Goal: Task Accomplishment & Management: Manage account settings

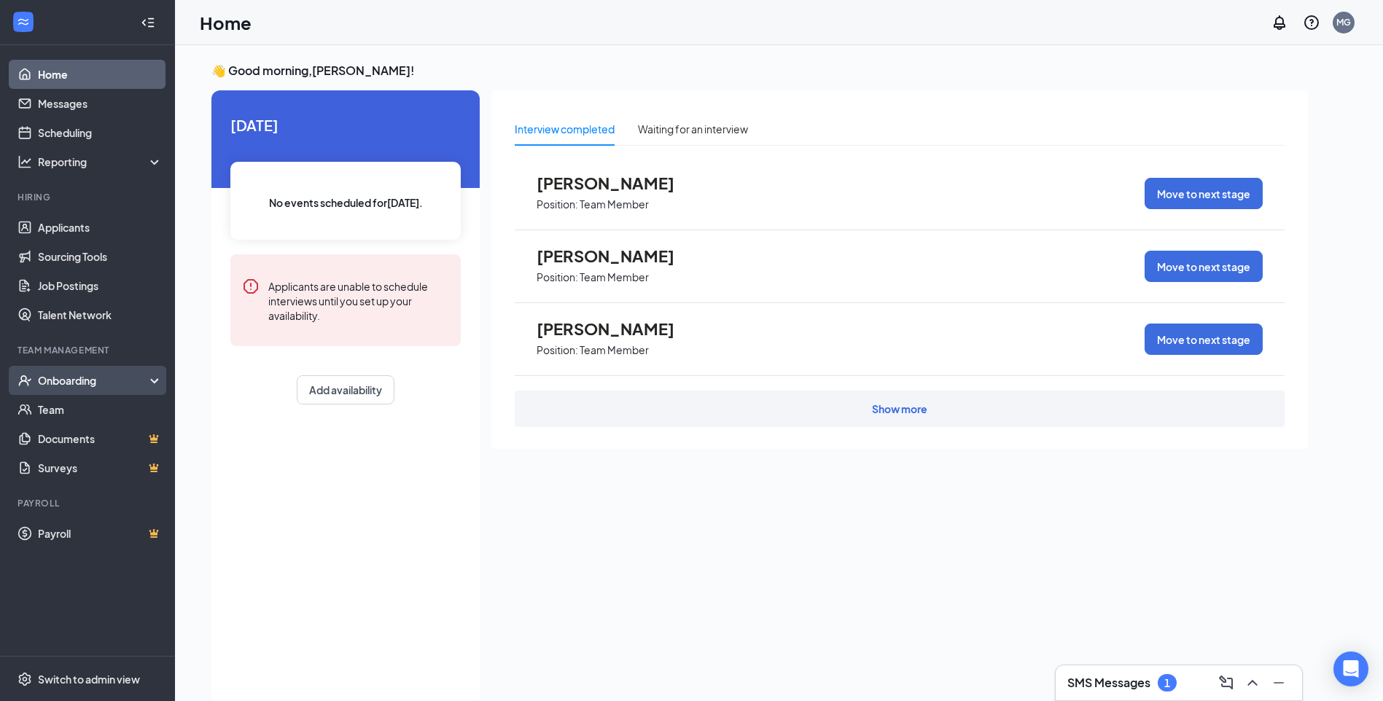
click at [104, 382] on div "Onboarding" at bounding box center [94, 380] width 112 height 15
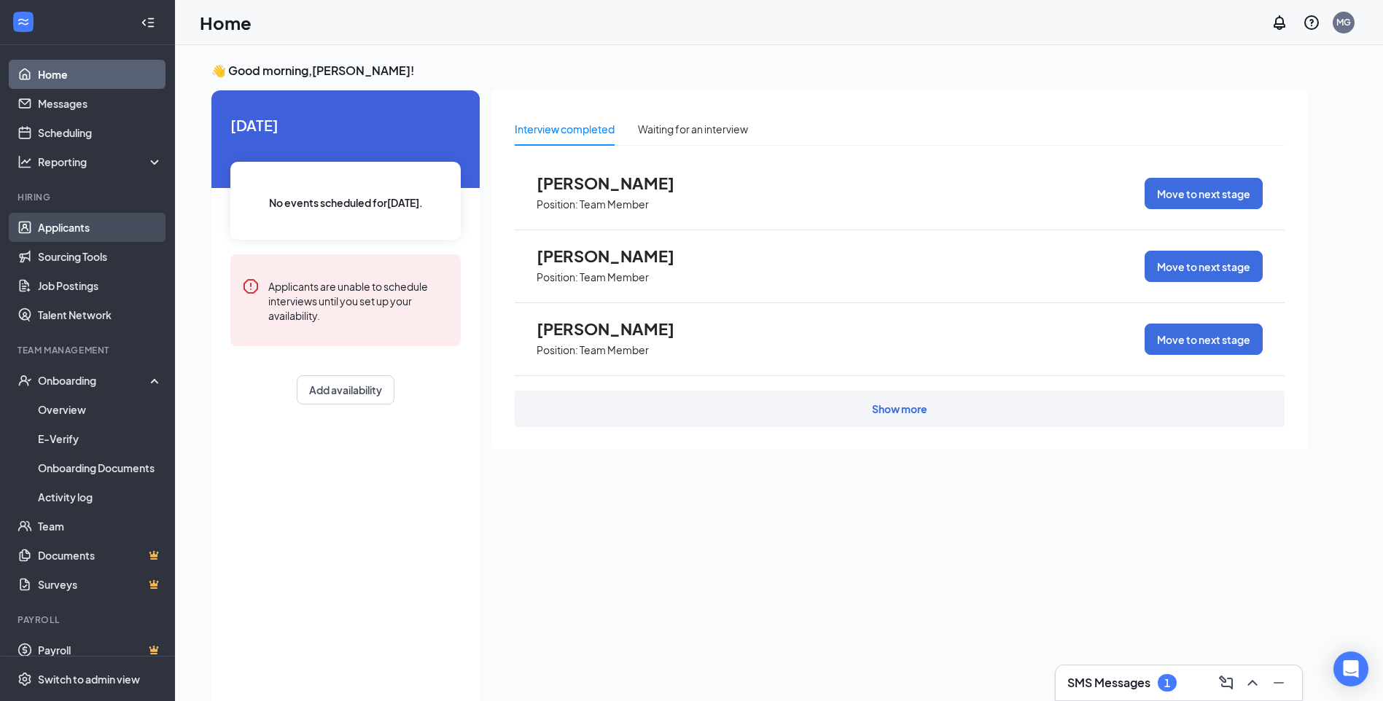
click at [140, 231] on link "Applicants" at bounding box center [100, 227] width 125 height 29
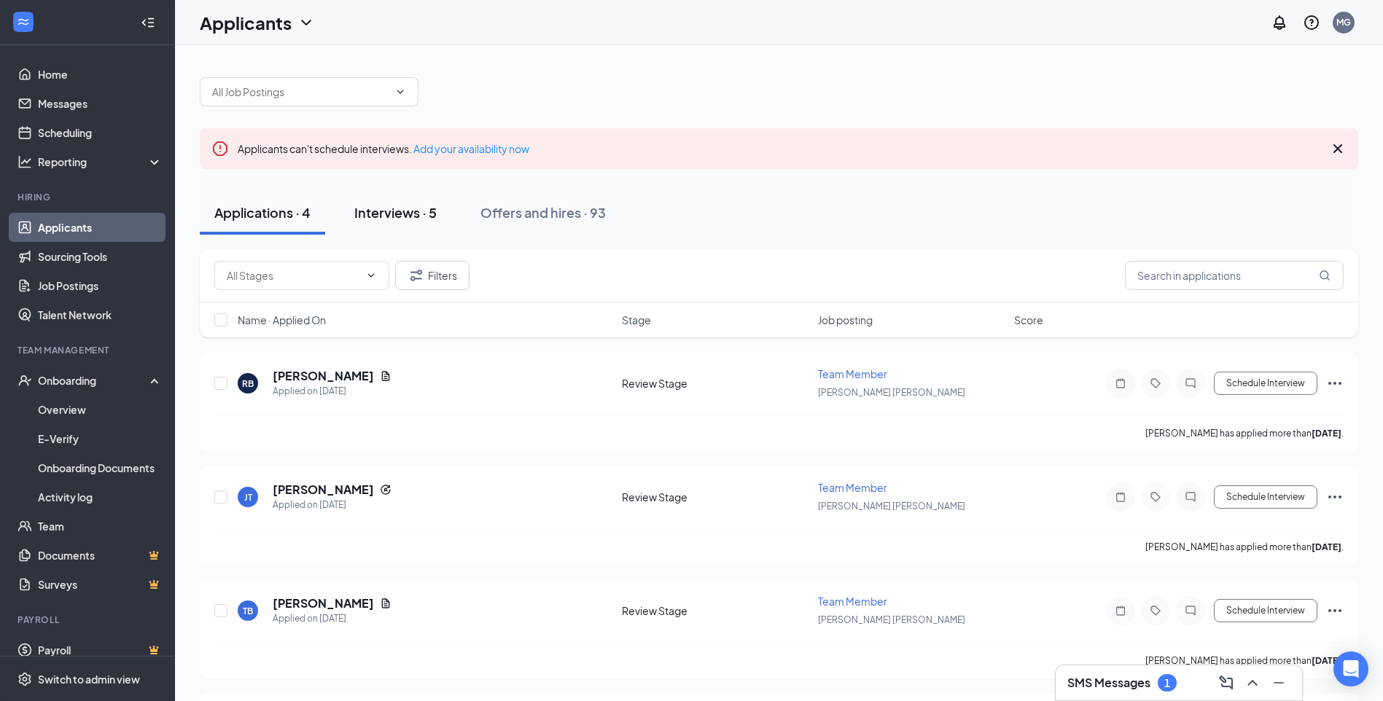
click at [384, 215] on div "Interviews · 5" at bounding box center [395, 212] width 82 height 18
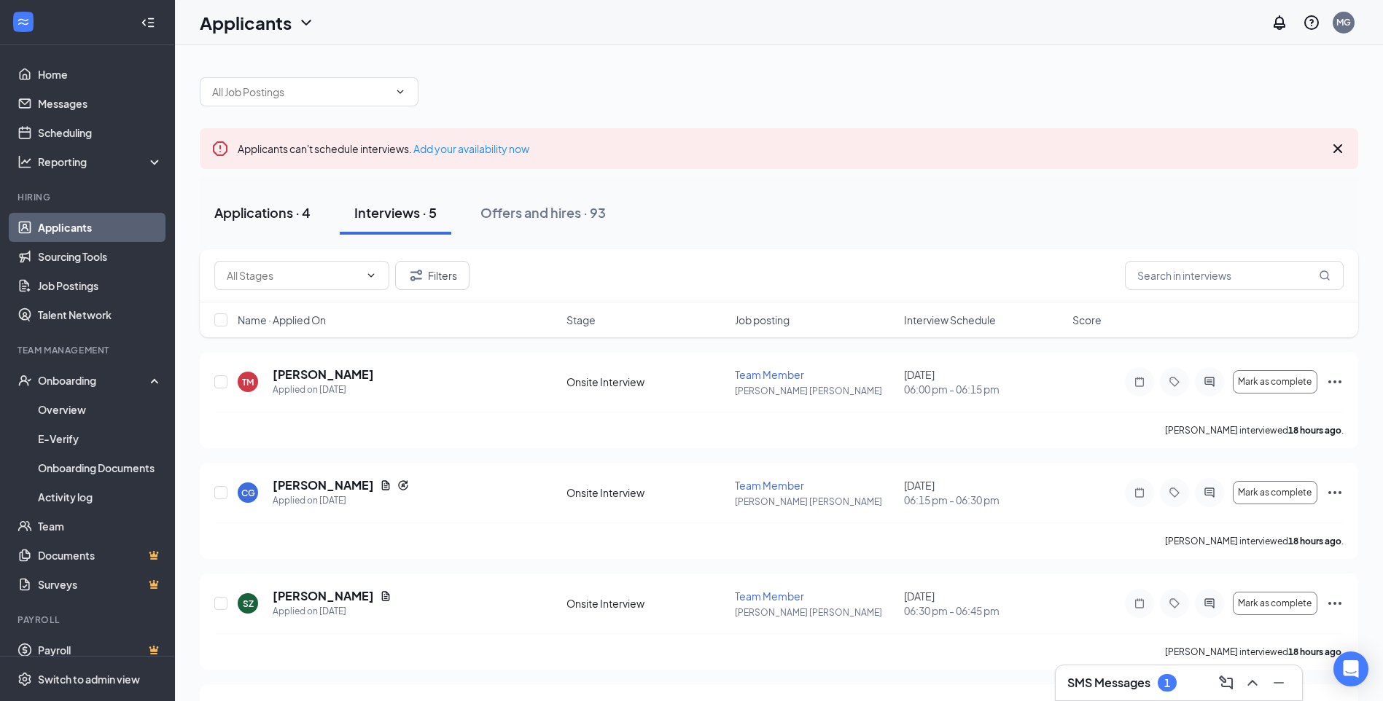
click at [271, 206] on div "Applications · 4" at bounding box center [262, 212] width 96 height 18
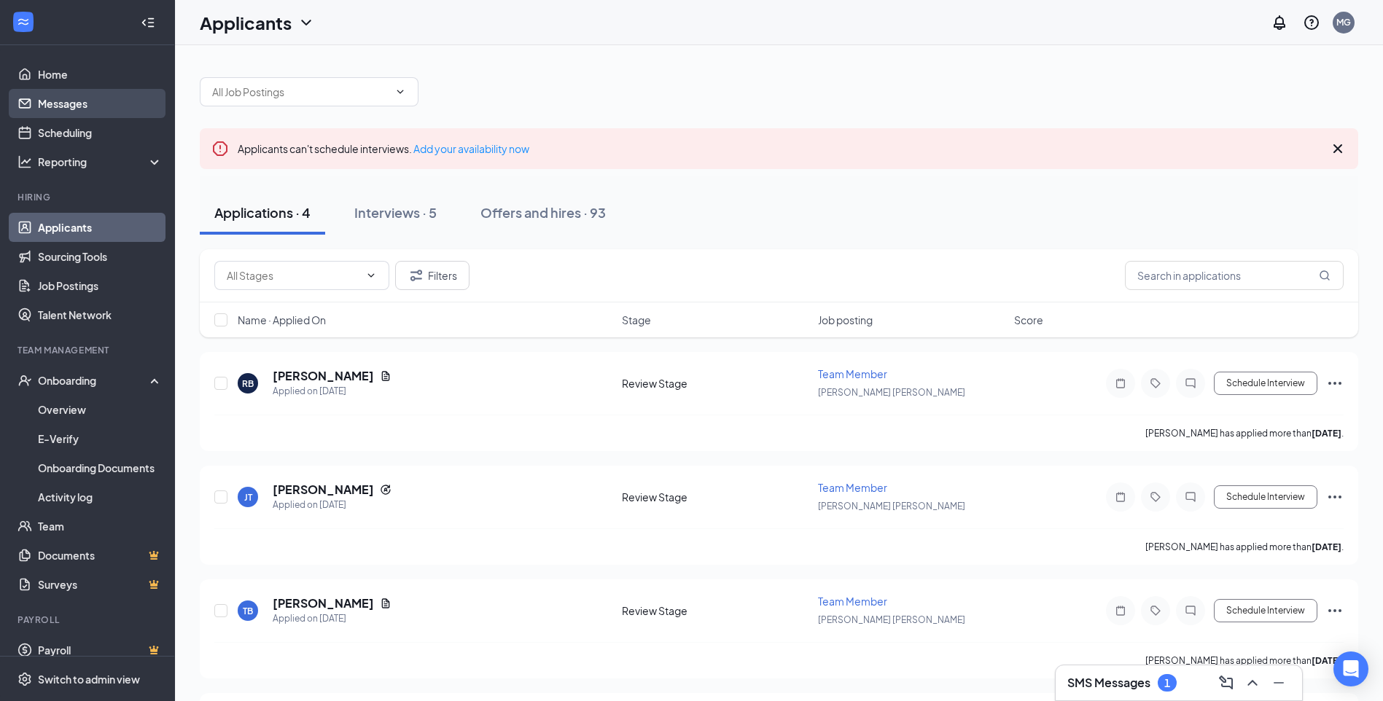
click at [95, 109] on link "Messages" at bounding box center [100, 103] width 125 height 29
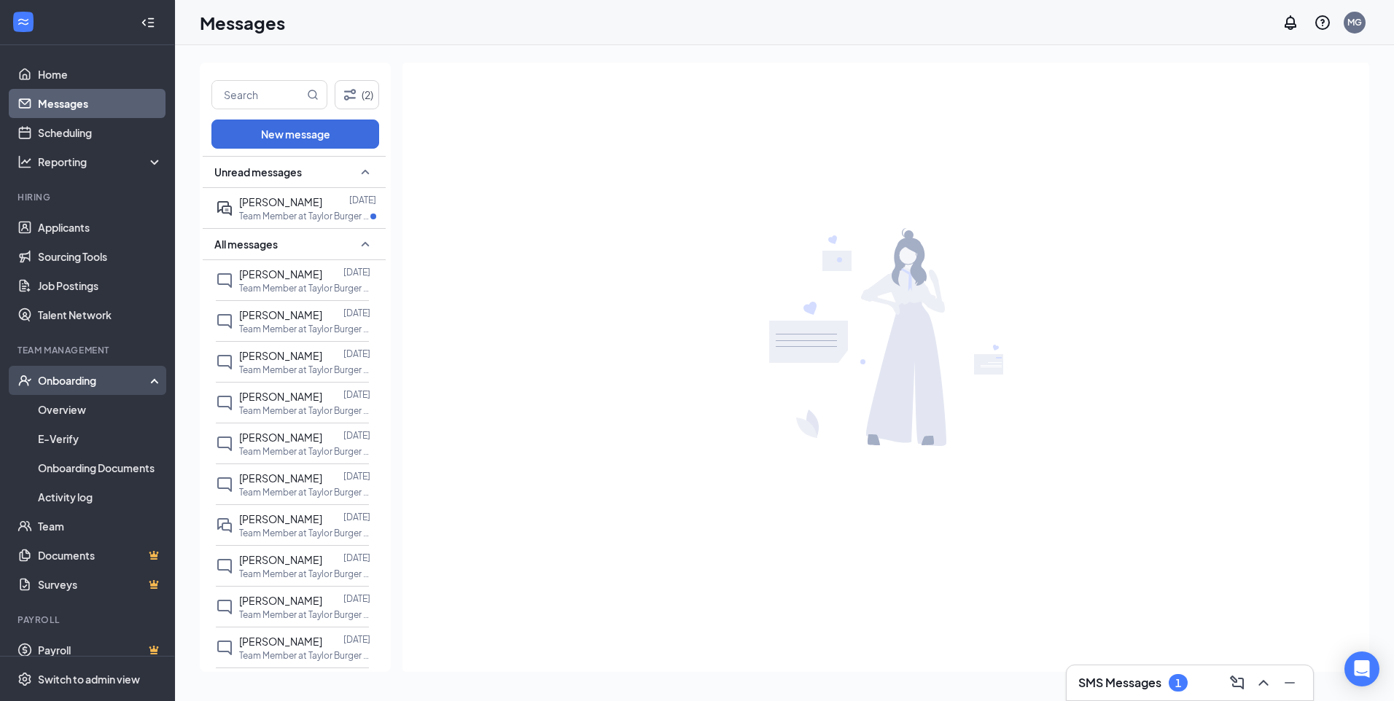
click at [94, 375] on div "Onboarding" at bounding box center [94, 380] width 112 height 15
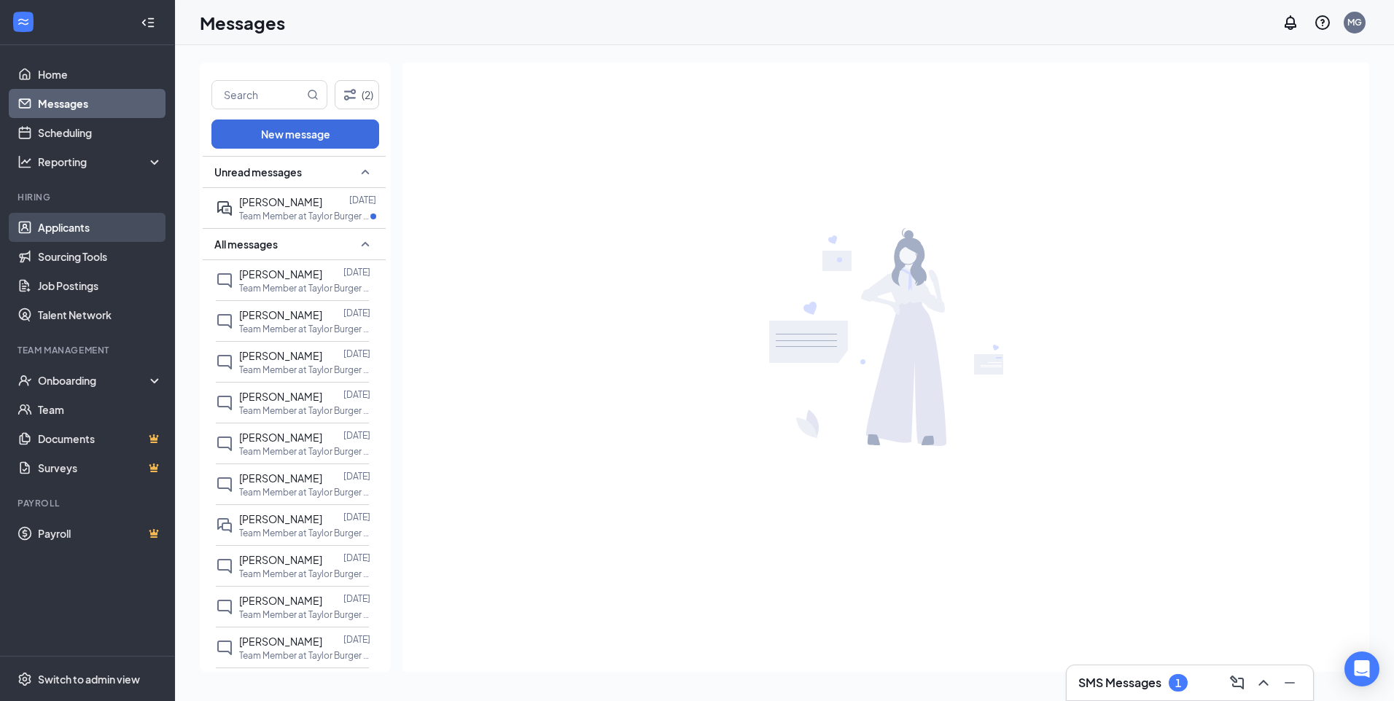
click at [113, 221] on link "Applicants" at bounding box center [100, 227] width 125 height 29
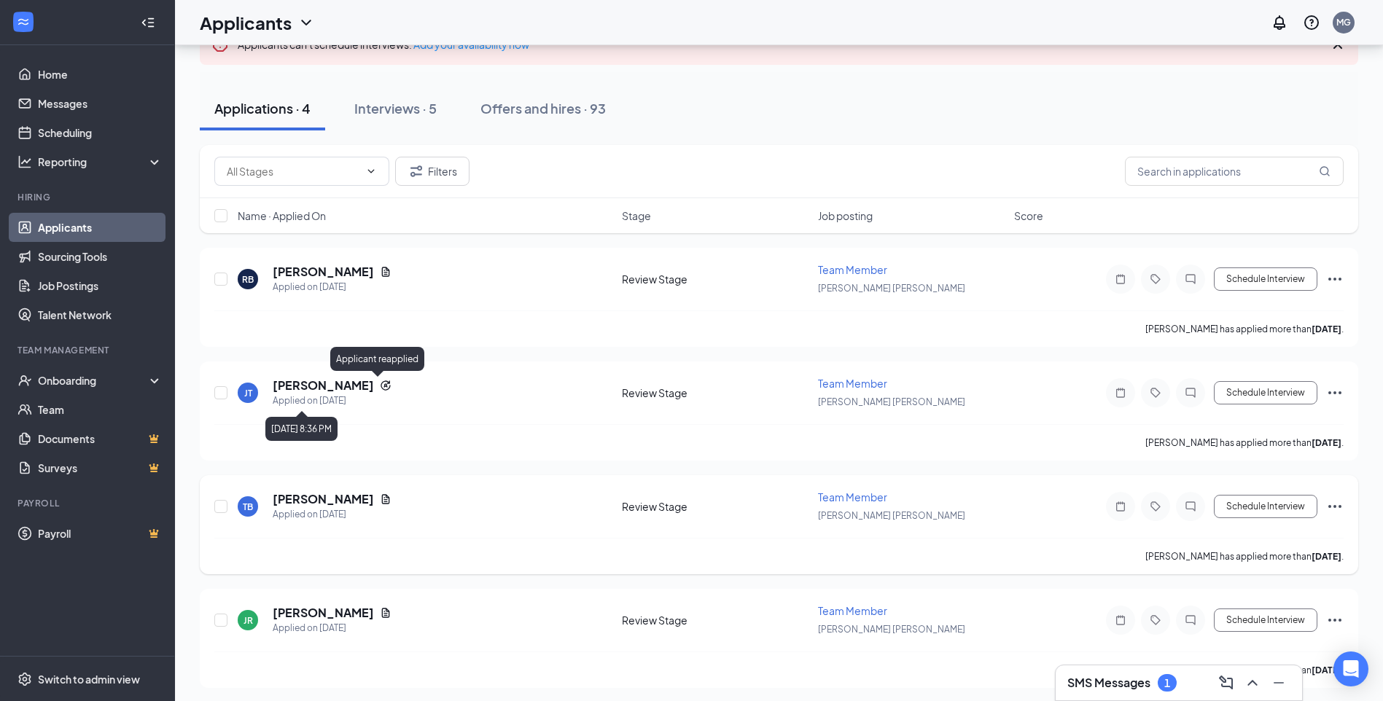
scroll to position [109, 0]
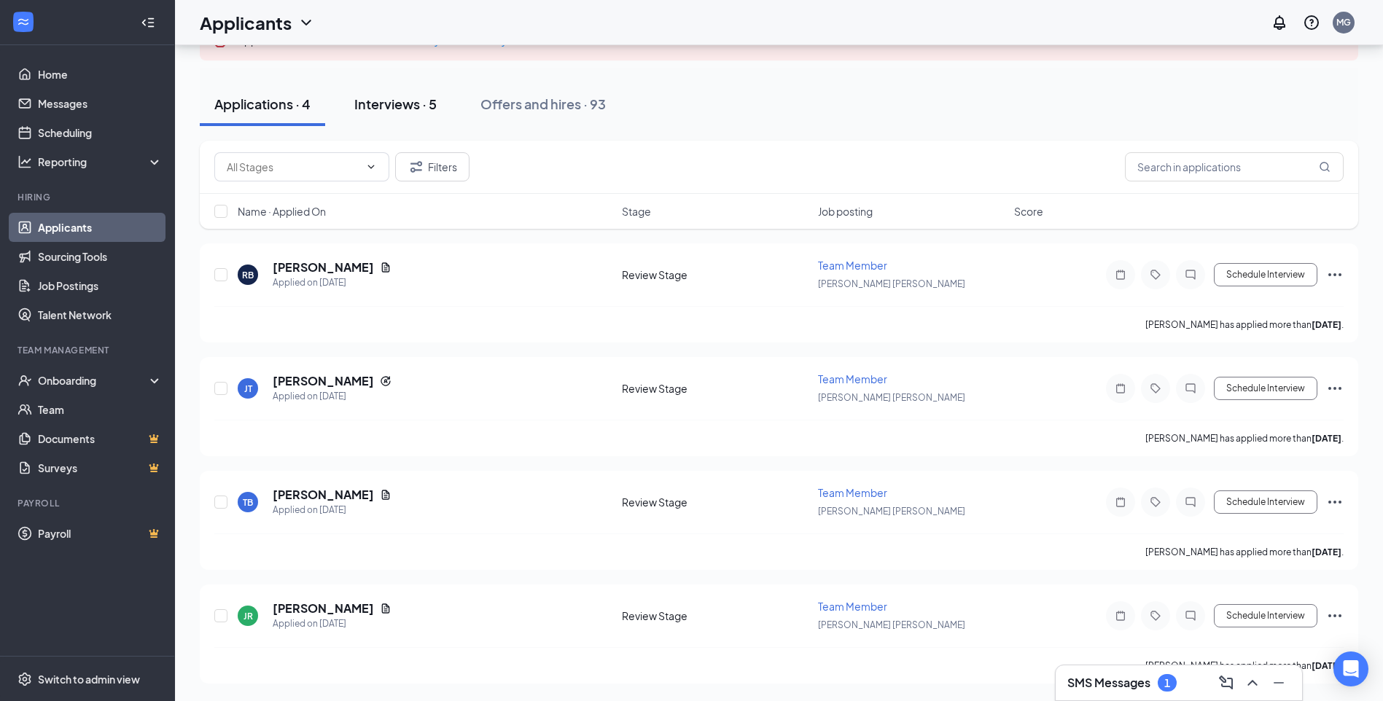
click at [440, 100] on button "Interviews · 5" at bounding box center [396, 104] width 112 height 44
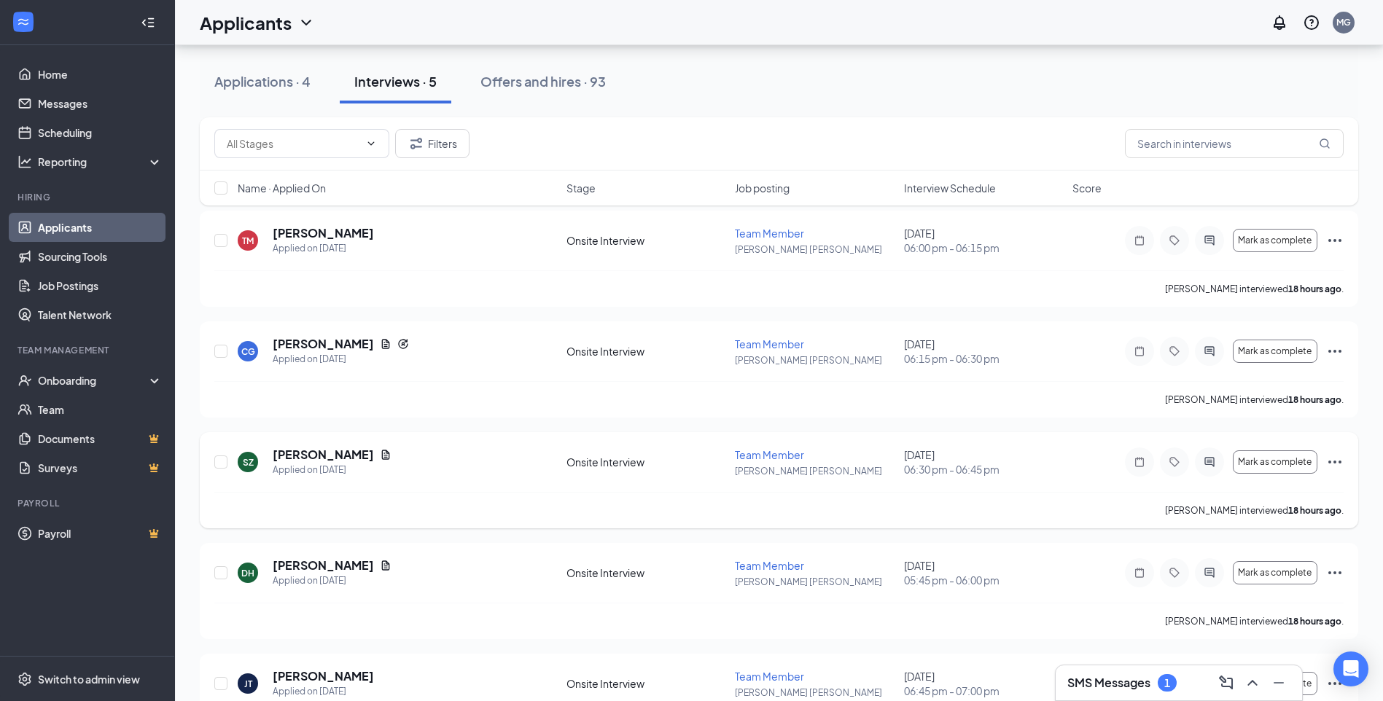
scroll to position [62, 0]
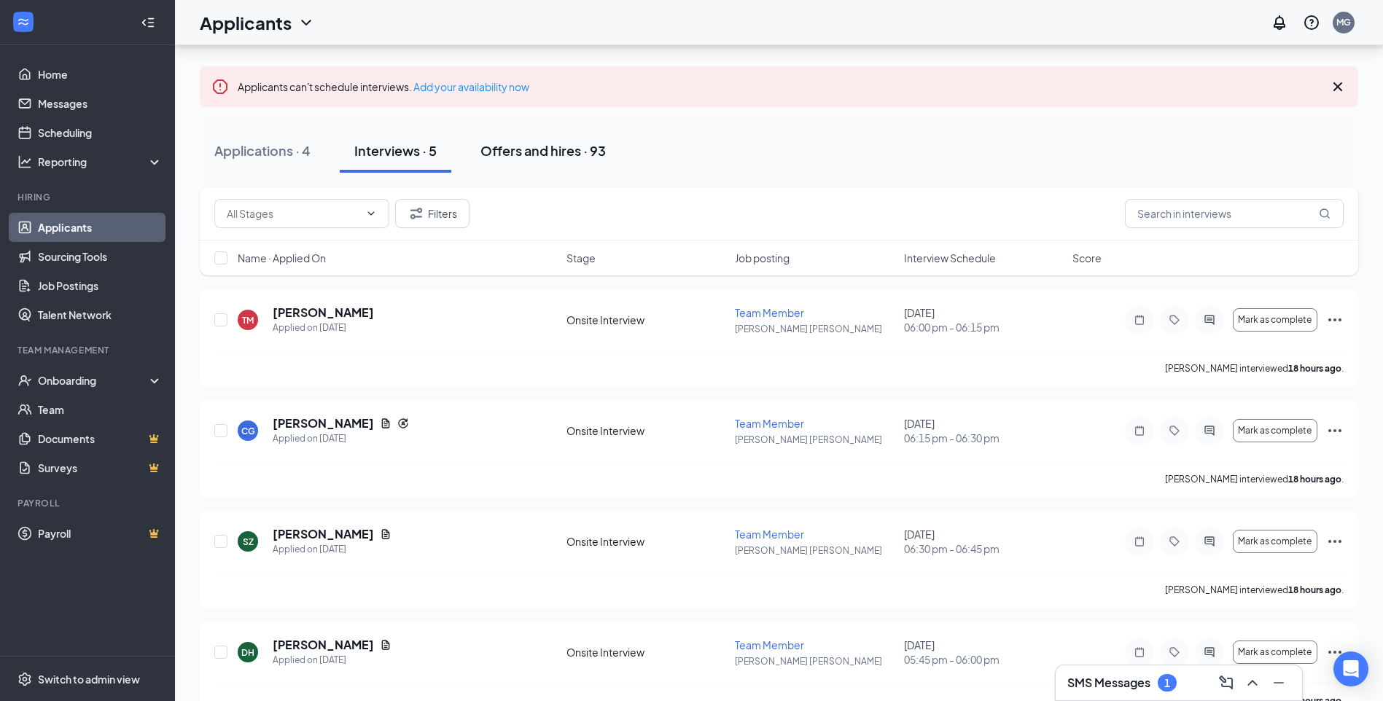
click at [532, 157] on div "Offers and hires · 93" at bounding box center [542, 150] width 125 height 18
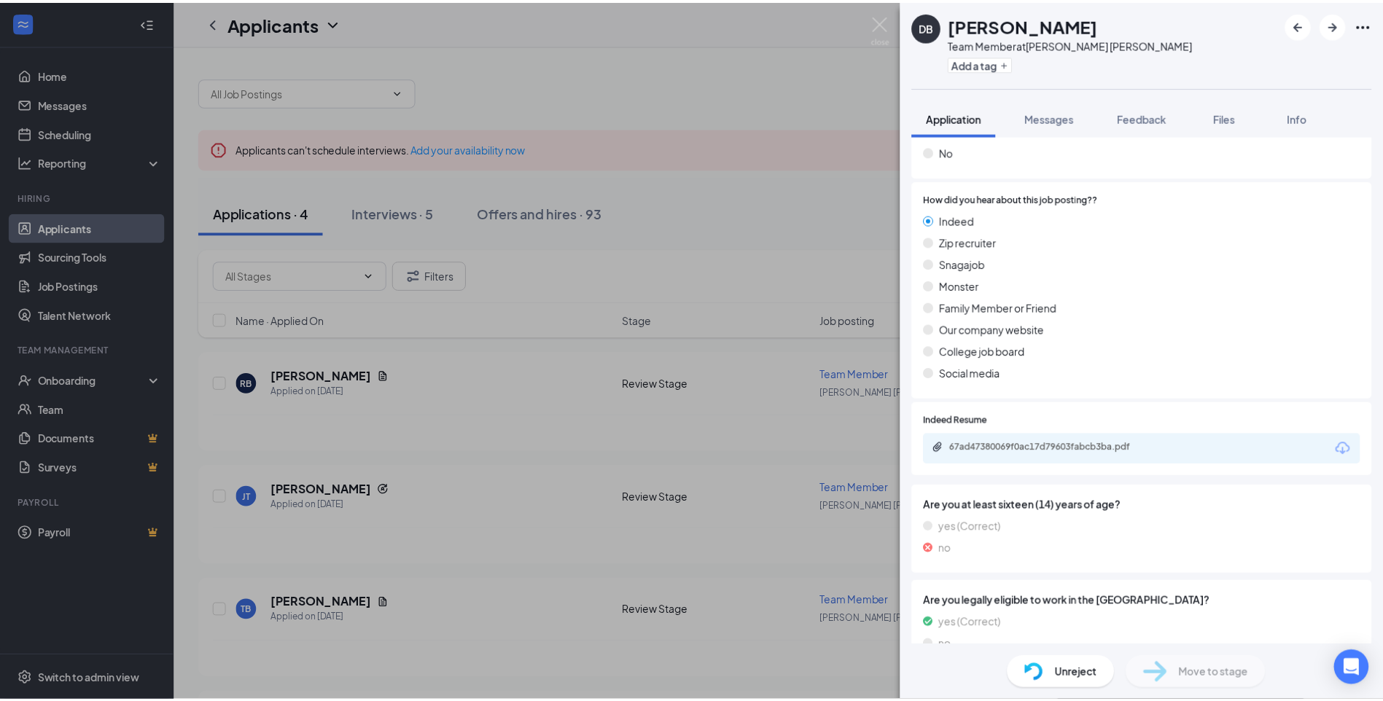
scroll to position [766, 0]
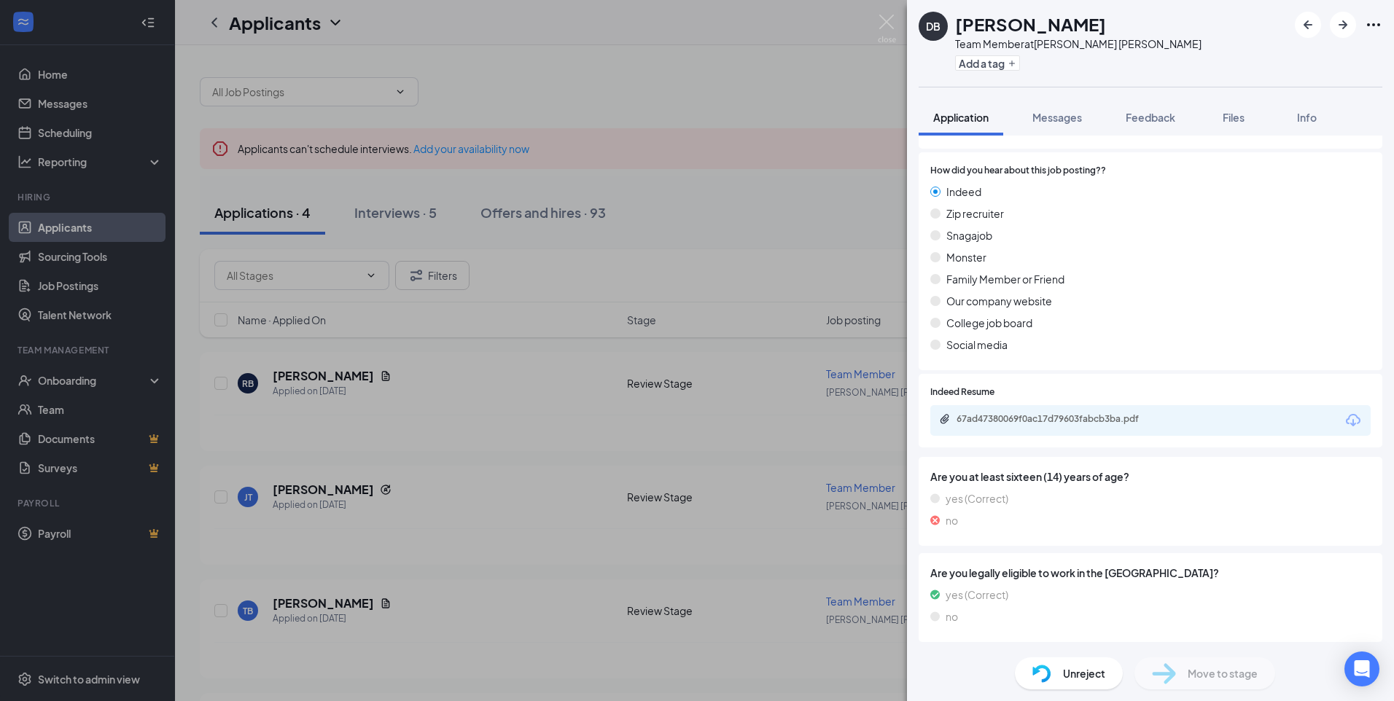
click at [898, 20] on div "DB Daniella Bradley Team Member at Taylor Burger King Add a tag Application Mes…" at bounding box center [697, 350] width 1394 height 701
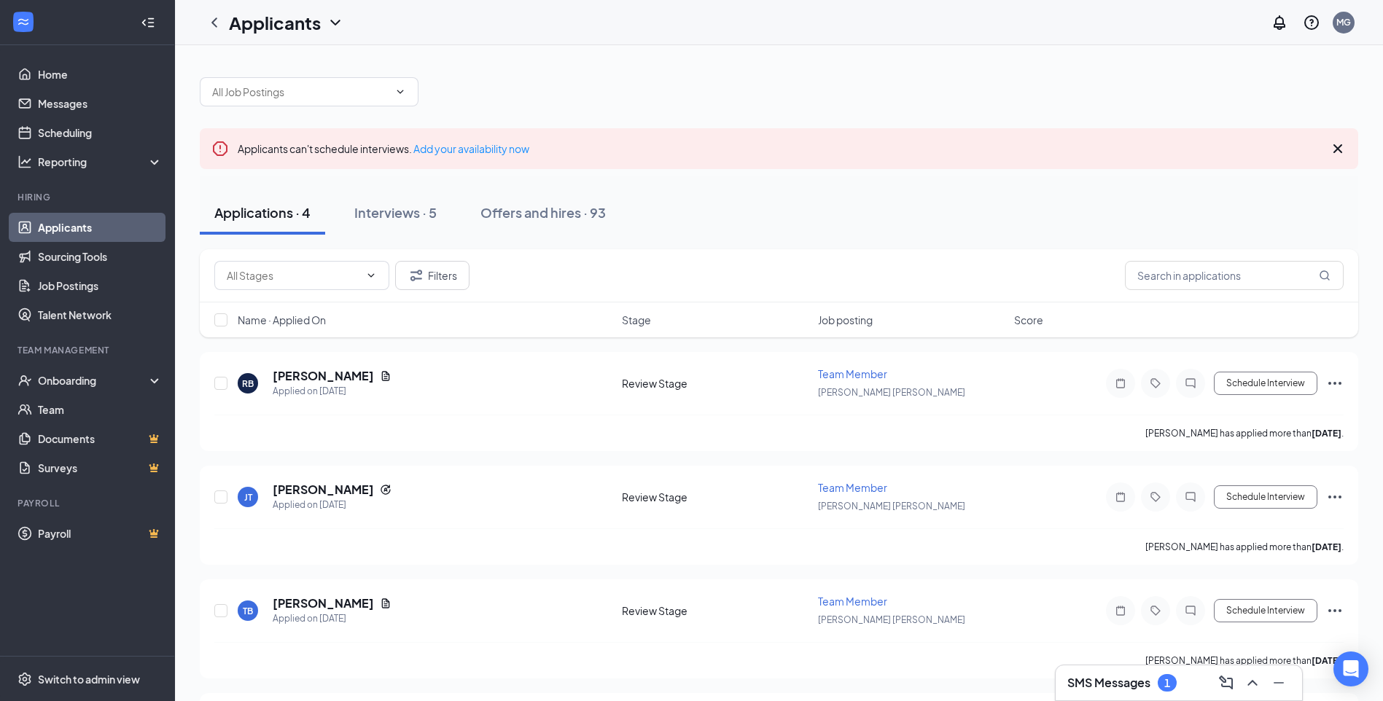
click at [890, 27] on div "Applicants MG" at bounding box center [779, 22] width 1208 height 45
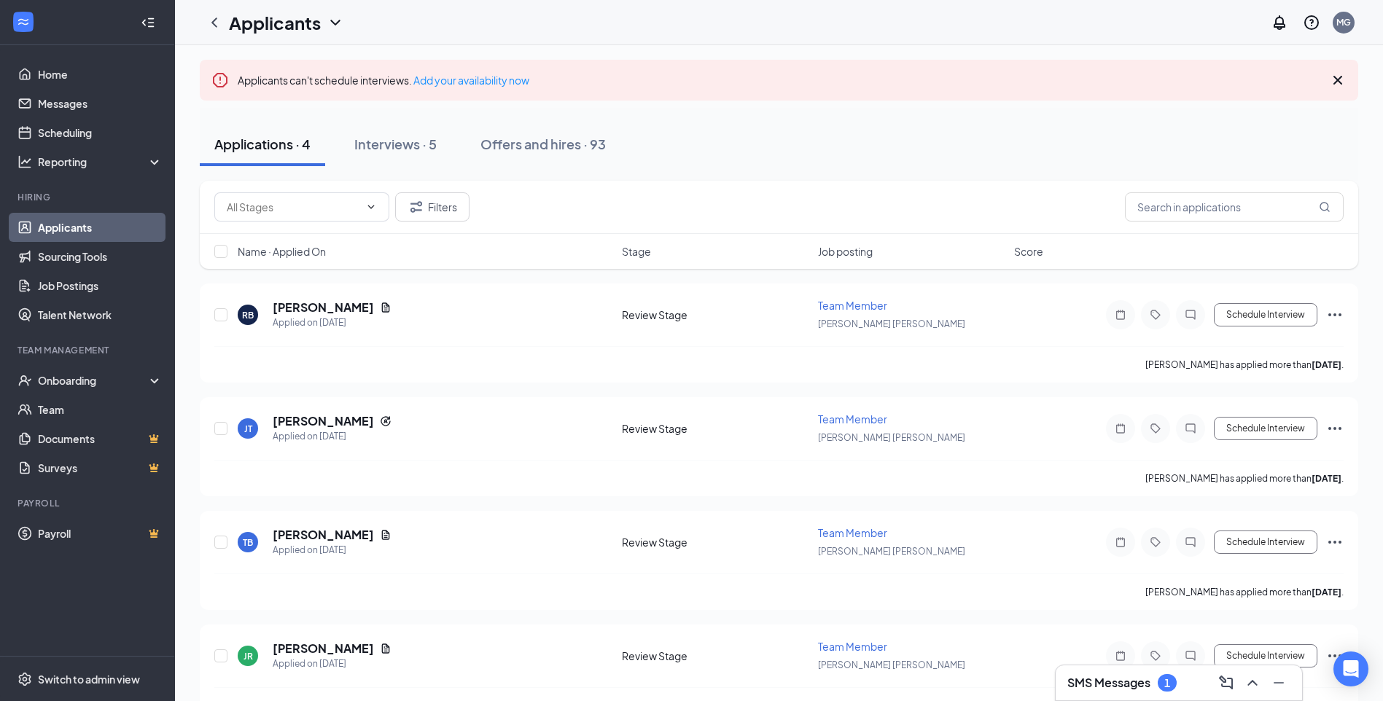
scroll to position [36, 0]
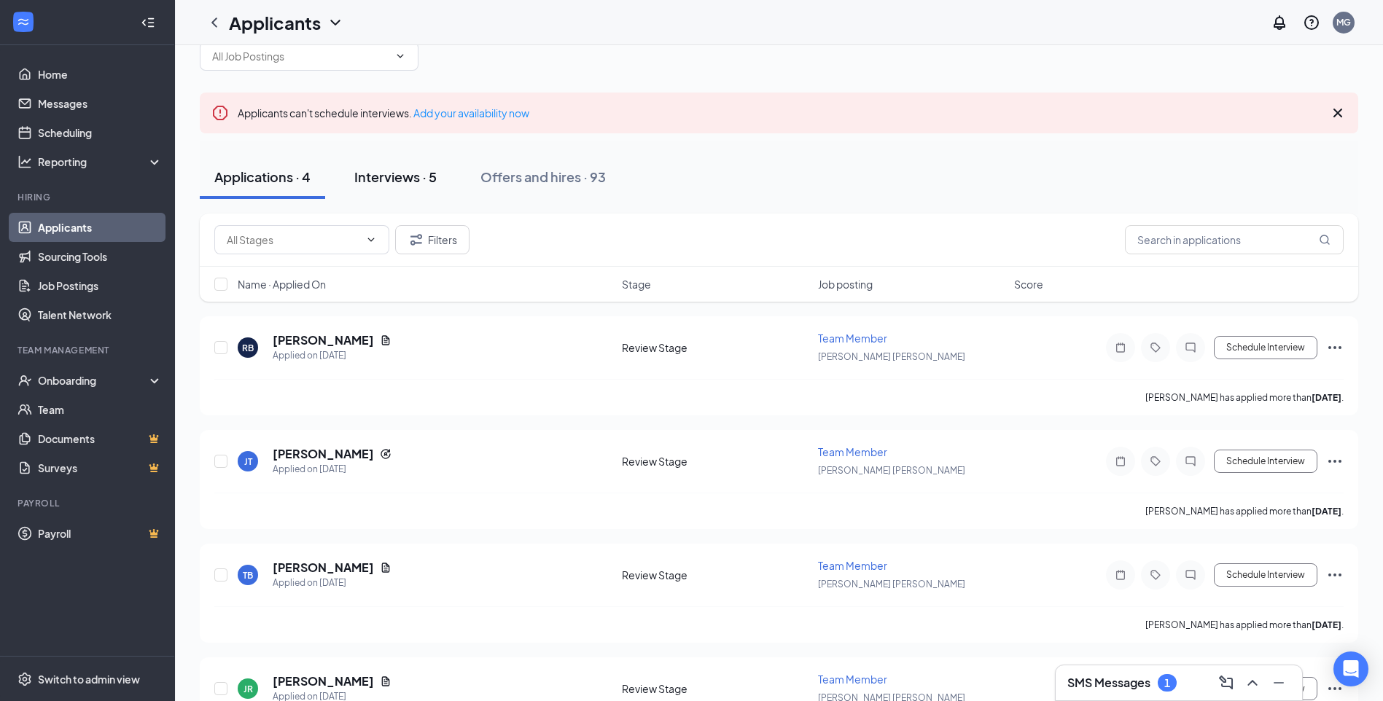
click at [412, 179] on div "Interviews · 5" at bounding box center [395, 177] width 82 height 18
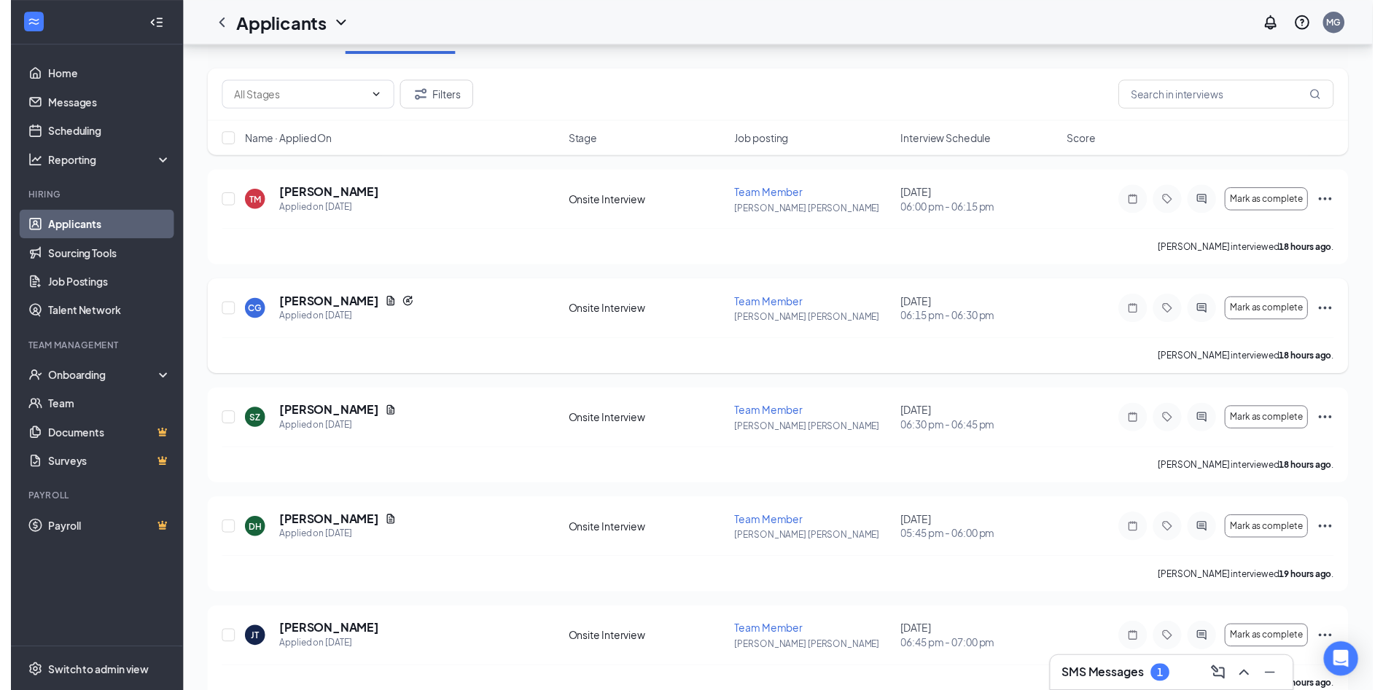
scroll to position [208, 0]
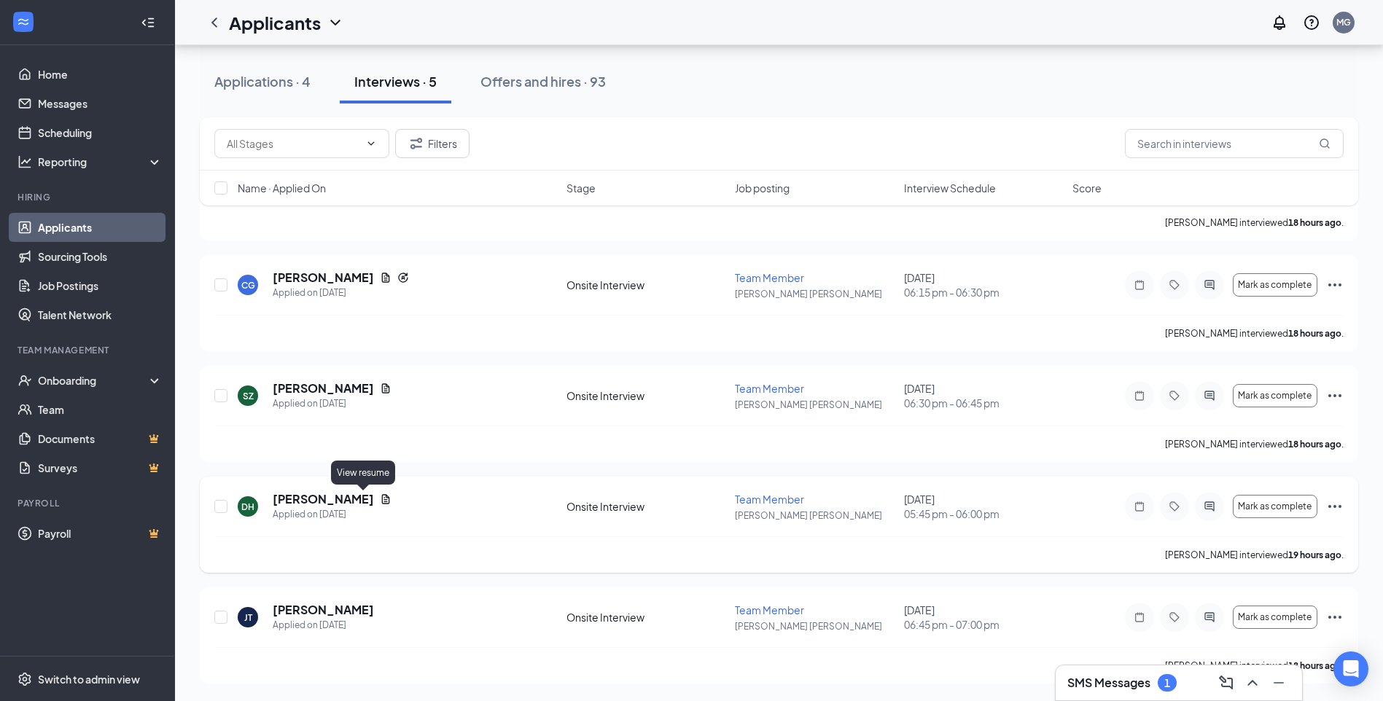
click at [382, 499] on icon "Document" at bounding box center [386, 498] width 8 height 9
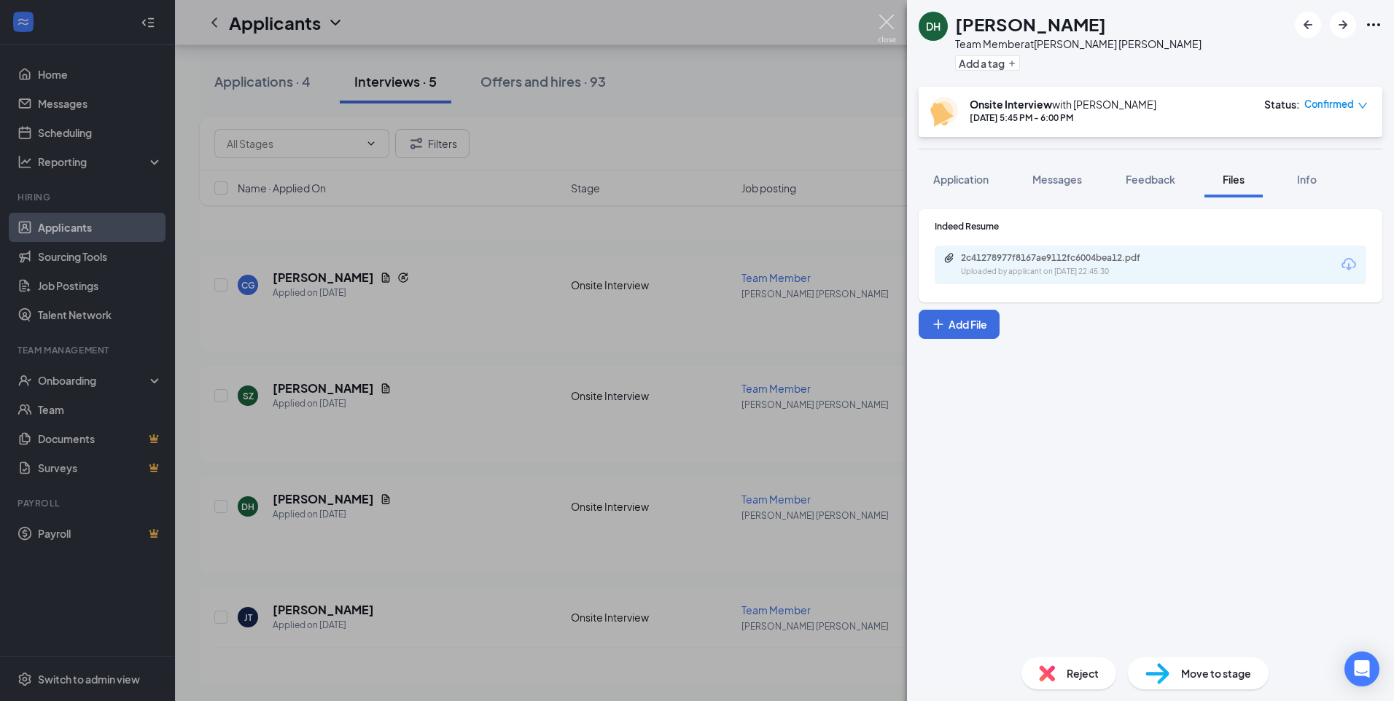
click at [868, 9] on div "DH Danielle Hood Team Member at Taylor Burger King Add a tag Onsite Interview w…" at bounding box center [697, 350] width 1394 height 701
